Goal: Check status

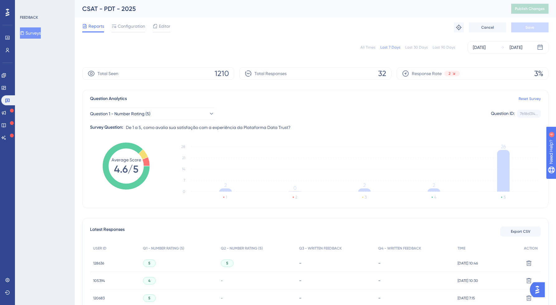
click at [367, 47] on div "All Times" at bounding box center [367, 47] width 15 height 5
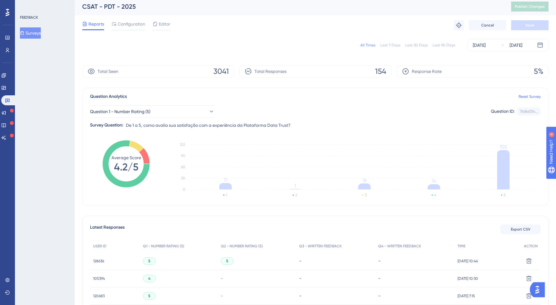
scroll to position [7, 0]
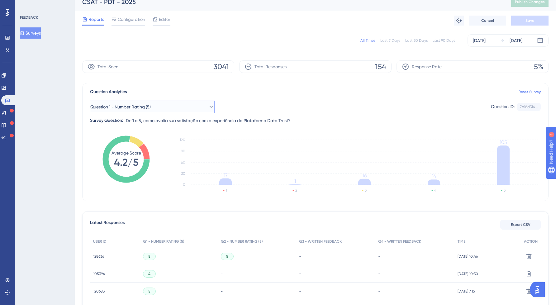
click at [186, 103] on button "Question 1 - Number Rating (5)" at bounding box center [152, 107] width 125 height 12
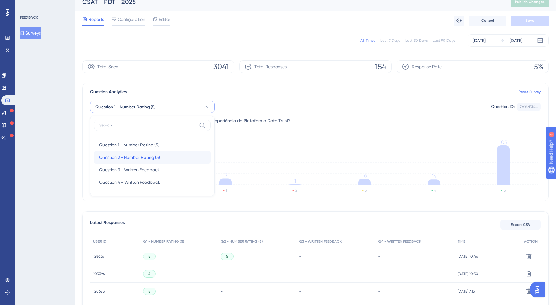
click at [136, 153] on span "Question 2 - Number Rating (5)" at bounding box center [129, 156] width 61 height 7
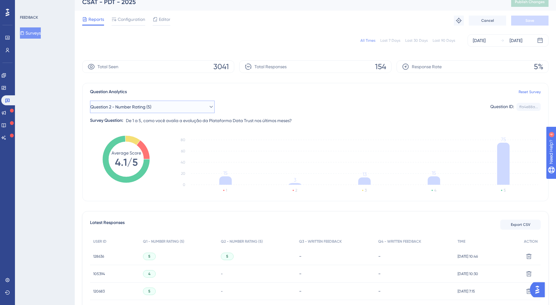
click at [160, 101] on button "Question 2 - Number Rating (5)" at bounding box center [152, 107] width 125 height 12
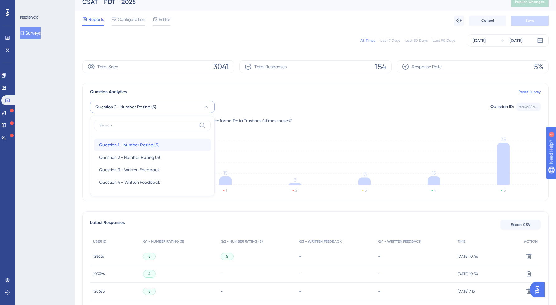
click at [132, 148] on span "Question 1 - Number Rating (5)" at bounding box center [129, 144] width 60 height 7
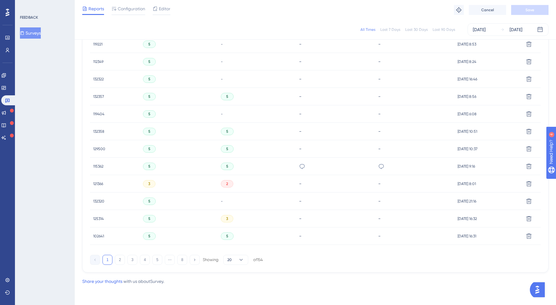
scroll to position [0, 0]
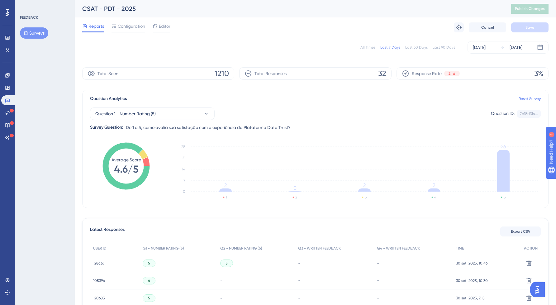
click at [368, 49] on div "All Times" at bounding box center [367, 47] width 15 height 5
click at [179, 112] on button "Question 1 - Number Rating (5)" at bounding box center [152, 113] width 125 height 12
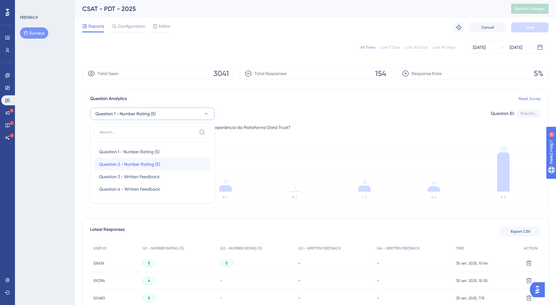
click at [139, 164] on span "Question 2 - Number Rating (5)" at bounding box center [129, 163] width 61 height 7
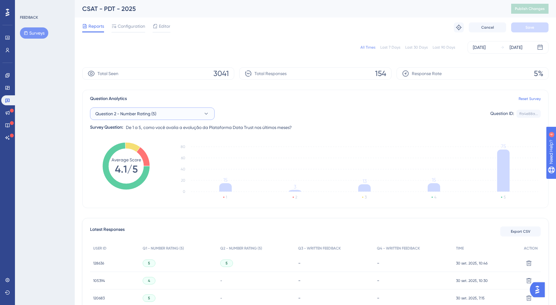
click at [196, 112] on button "Question 2 - Number Rating (5)" at bounding box center [152, 113] width 125 height 12
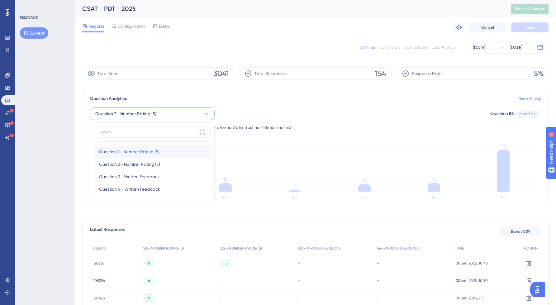
drag, startPoint x: 139, startPoint y: 150, endPoint x: 152, endPoint y: 140, distance: 16.7
click at [139, 150] on span "Question 1 - Number Rating (5)" at bounding box center [129, 151] width 60 height 7
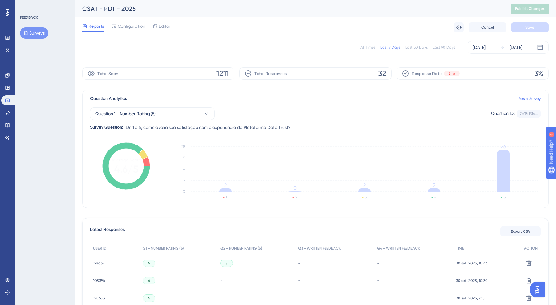
click at [368, 48] on div "All Times" at bounding box center [367, 47] width 15 height 5
